Goal: Answer question/provide support

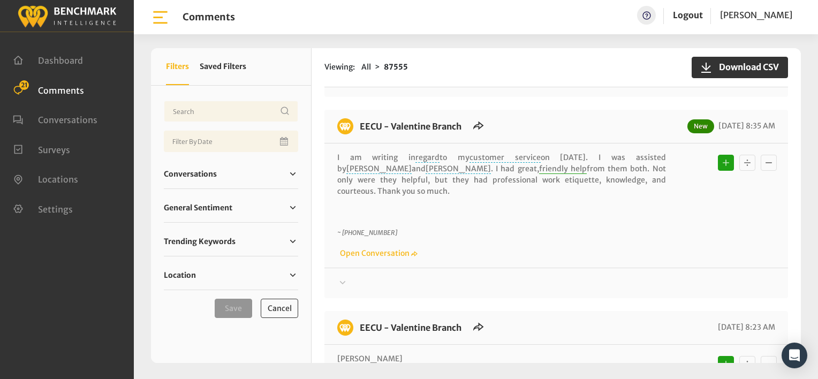
scroll to position [321, 0]
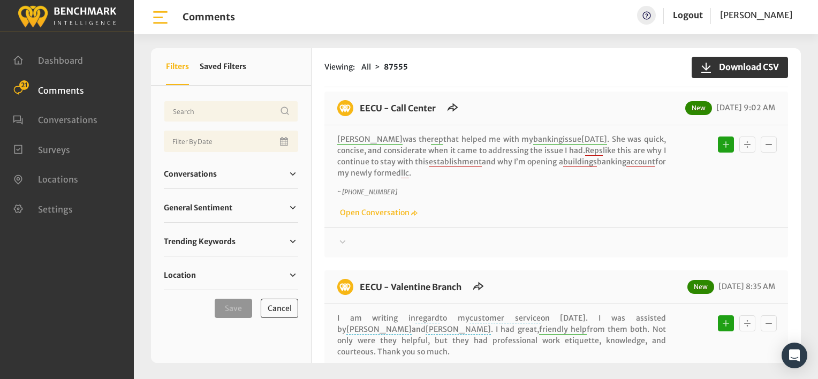
click at [507, 86] on div "Viewing: All 87555 Download CSV" at bounding box center [557, 67] width 464 height 39
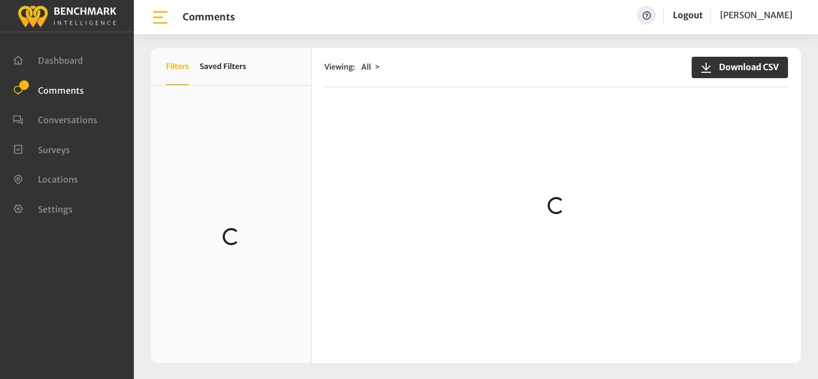
scroll to position [214, 0]
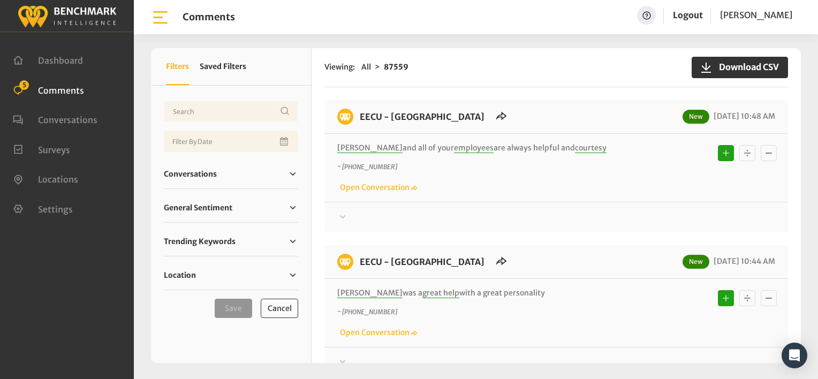
click at [433, 74] on div "Viewing: All 87559 Download CSV" at bounding box center [557, 67] width 464 height 39
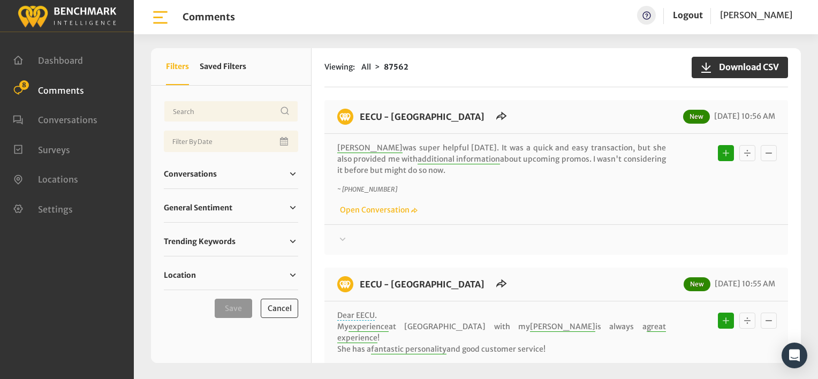
click at [482, 73] on div "Viewing: All 87562 Download CSV" at bounding box center [557, 67] width 464 height 39
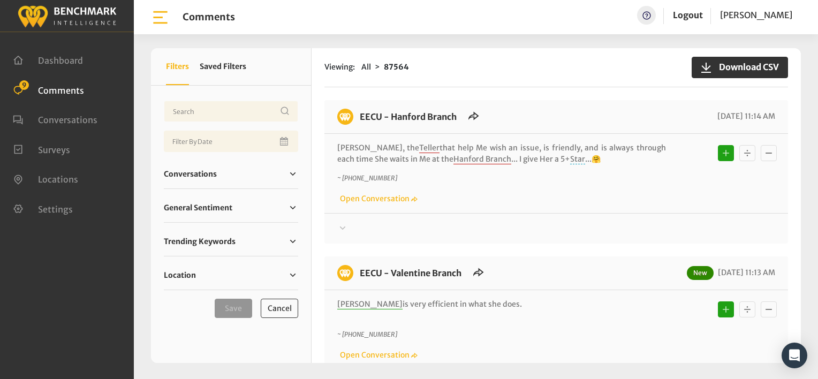
click at [518, 85] on div "Viewing: All 87564 Download CSV" at bounding box center [557, 67] width 464 height 39
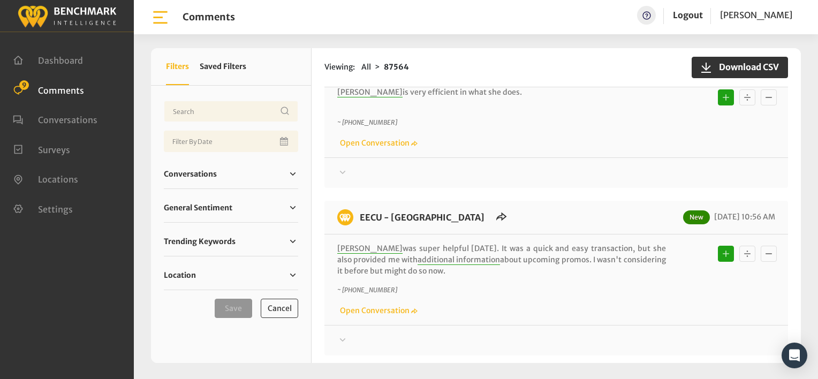
scroll to position [214, 0]
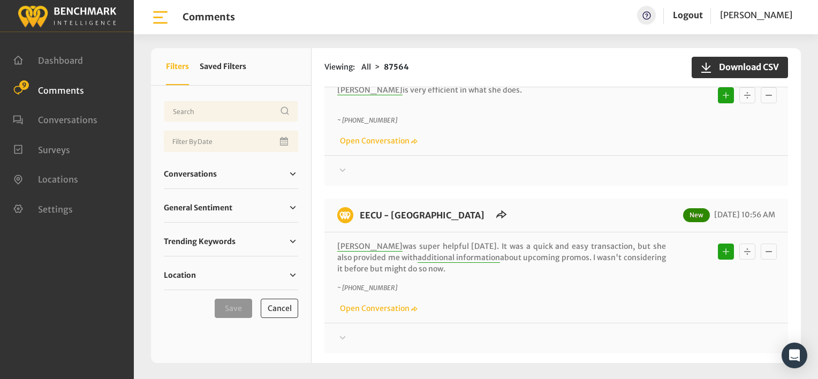
click at [484, 126] on div "~ +15592840042 Open Conversation" at bounding box center [556, 131] width 438 height 31
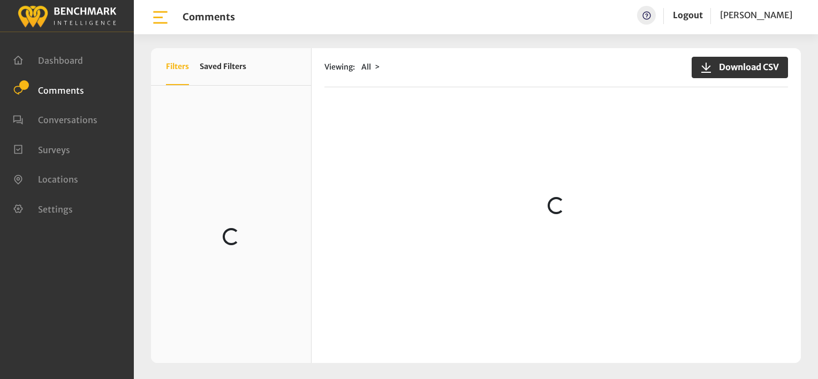
click at [580, 86] on div "Viewing: All Download CSV" at bounding box center [557, 67] width 464 height 39
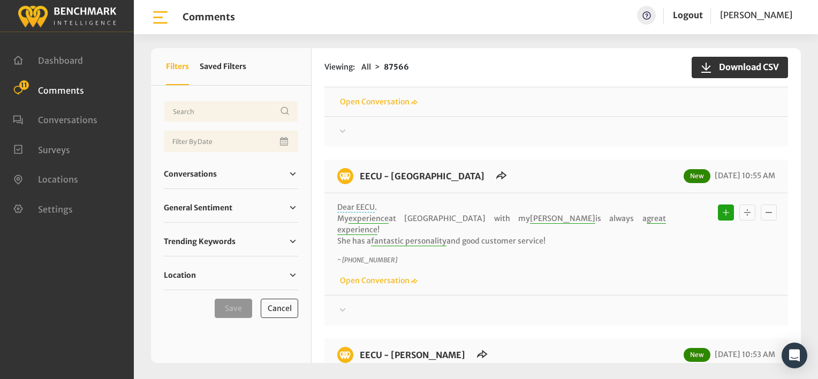
scroll to position [803, 0]
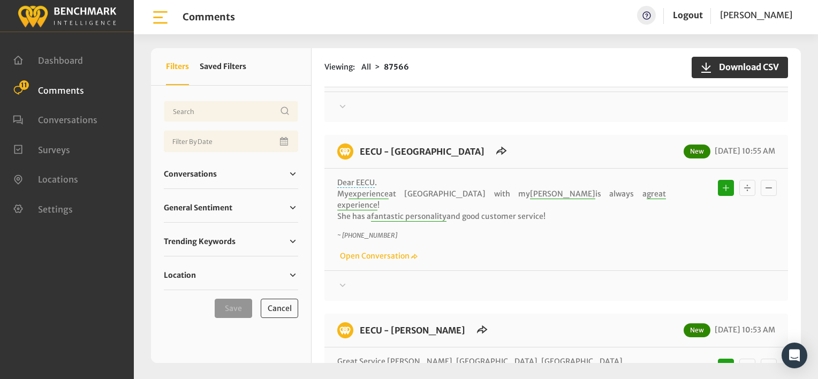
click at [416, 113] on div "EECU - Clinton Way New 08/21/2025 10:56 AM Brenda C was super helpful today. It…" at bounding box center [557, 44] width 464 height 155
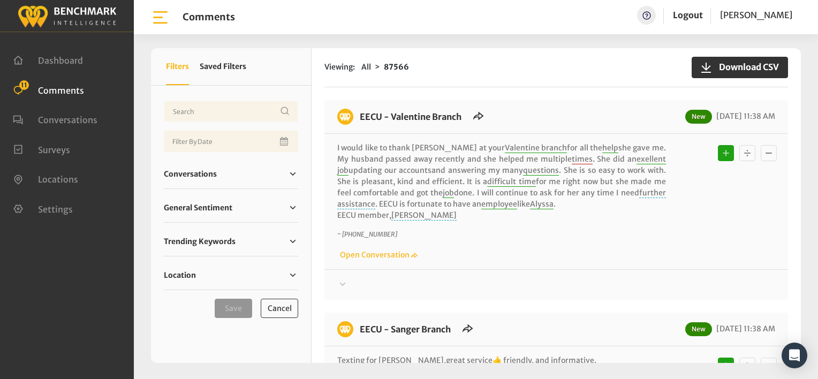
click at [512, 94] on div "Viewing: All 87566 Download CSV EECU - Valentine Branch New [DATE] 11:38 AM I w…" at bounding box center [557, 205] width 490 height 315
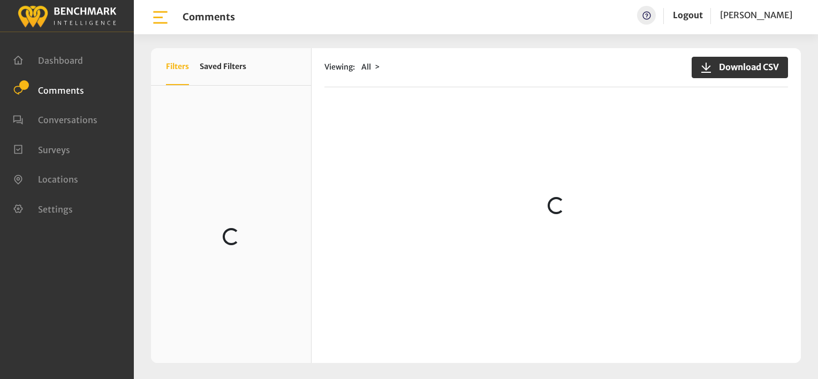
scroll to position [482, 0]
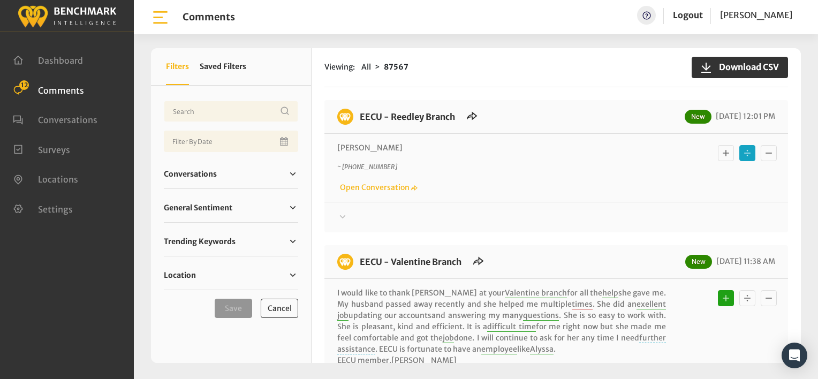
click at [343, 215] on icon at bounding box center [342, 217] width 11 height 13
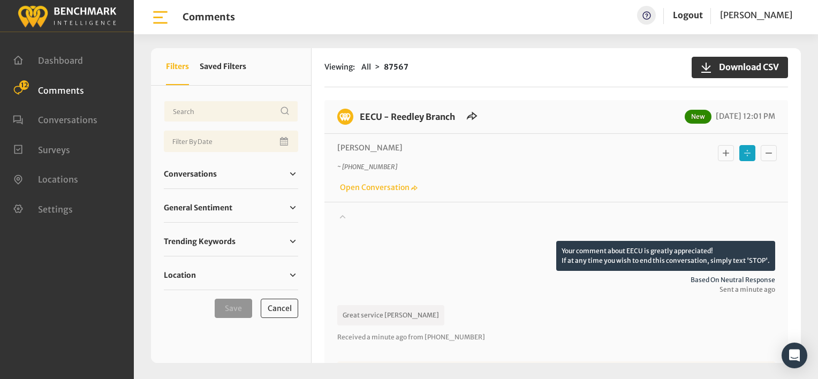
click at [723, 152] on icon "Basic example" at bounding box center [726, 153] width 6 height 6
